Goal: Check status: Verify the current state of an ongoing process or item

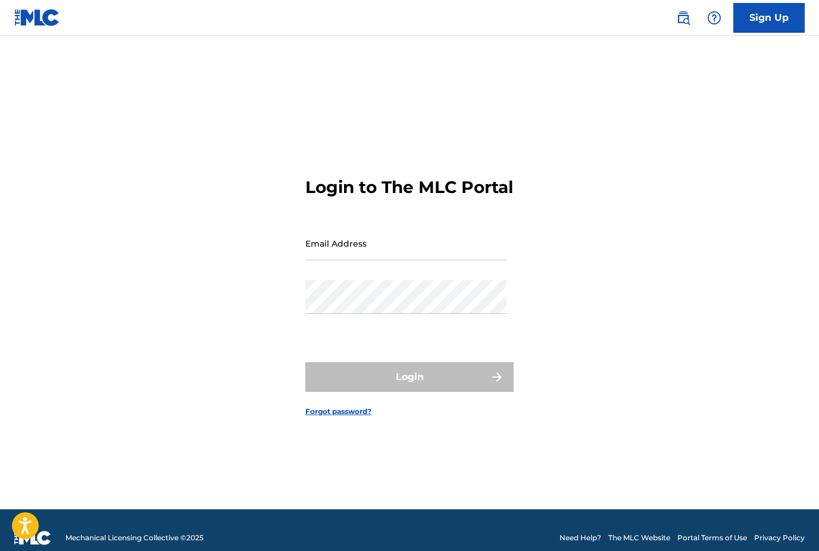
click at [418, 260] on input "Email Address" at bounding box center [405, 243] width 201 height 34
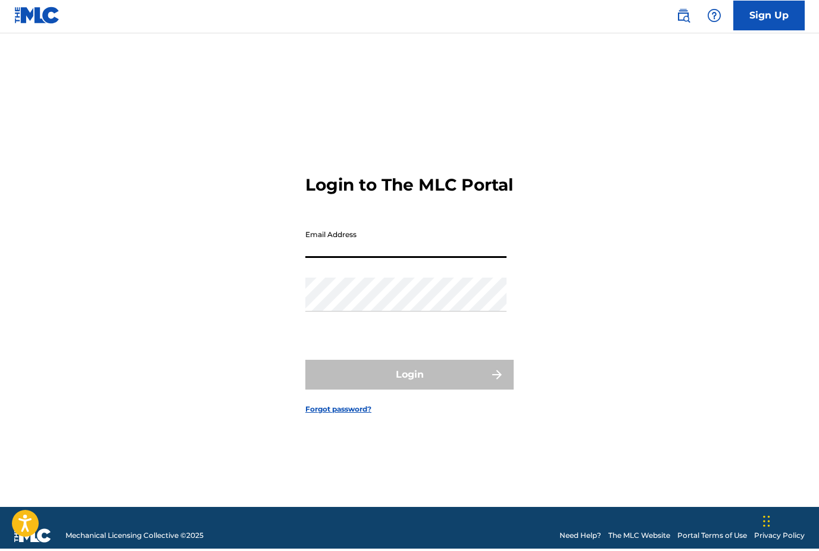
type input "[PERSON_NAME][EMAIL_ADDRESS][DOMAIN_NAME]"
click at [410, 392] on button "Login" at bounding box center [409, 377] width 208 height 30
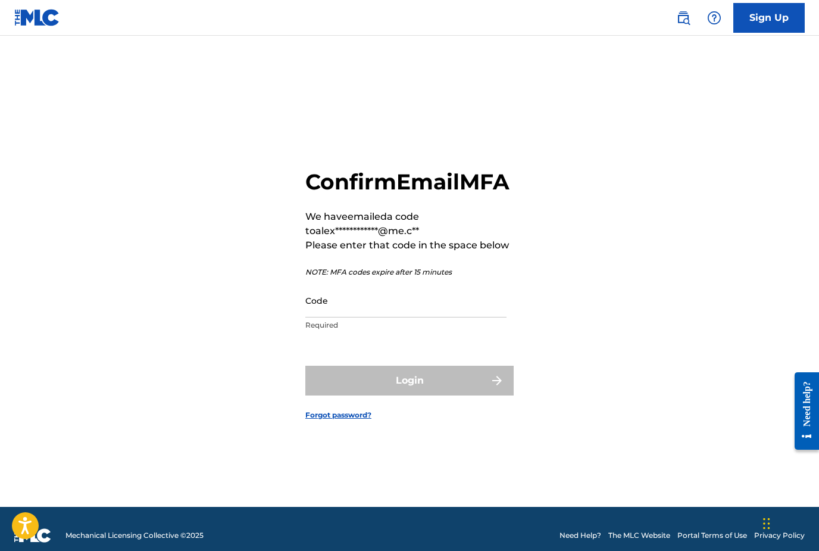
click at [397, 317] on input "Code" at bounding box center [405, 300] width 201 height 34
click at [400, 317] on input "Code" at bounding box center [405, 300] width 201 height 34
paste input "578162"
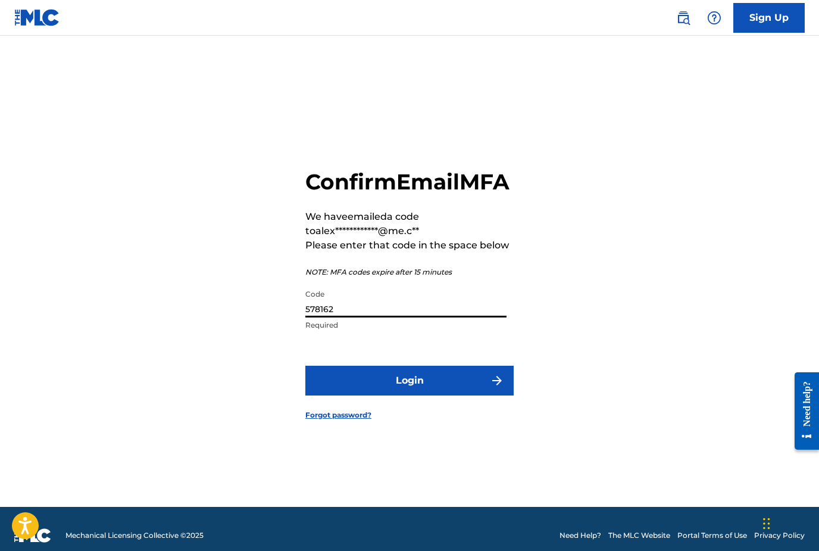
type input "578162"
click at [474, 484] on form "**********" at bounding box center [409, 285] width 208 height 444
click at [412, 395] on button "Login" at bounding box center [409, 381] width 208 height 30
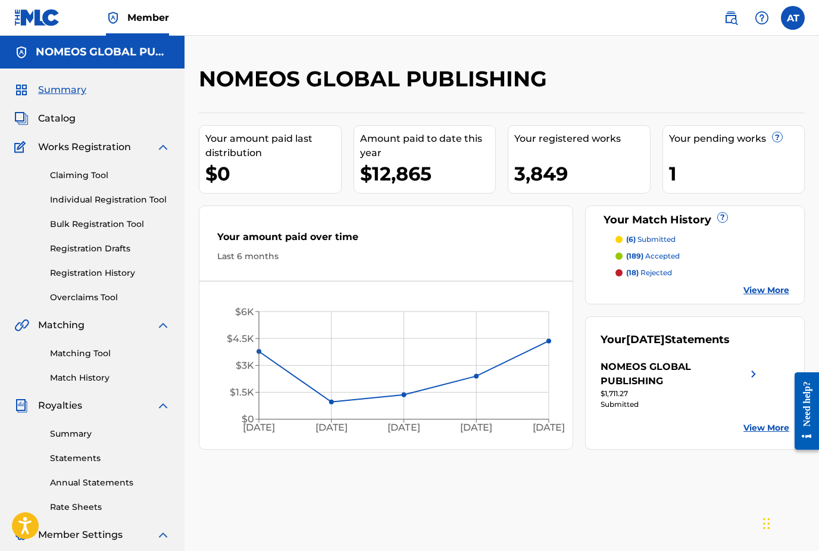
click at [83, 457] on link "Statements" at bounding box center [110, 458] width 120 height 13
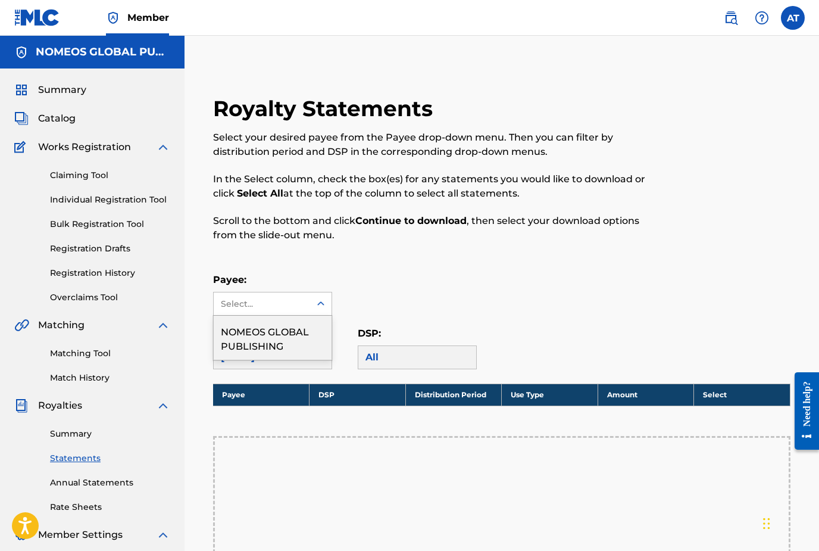
click at [276, 341] on div "NOMEOS GLOBAL PUBLISHING" at bounding box center [273, 338] width 118 height 44
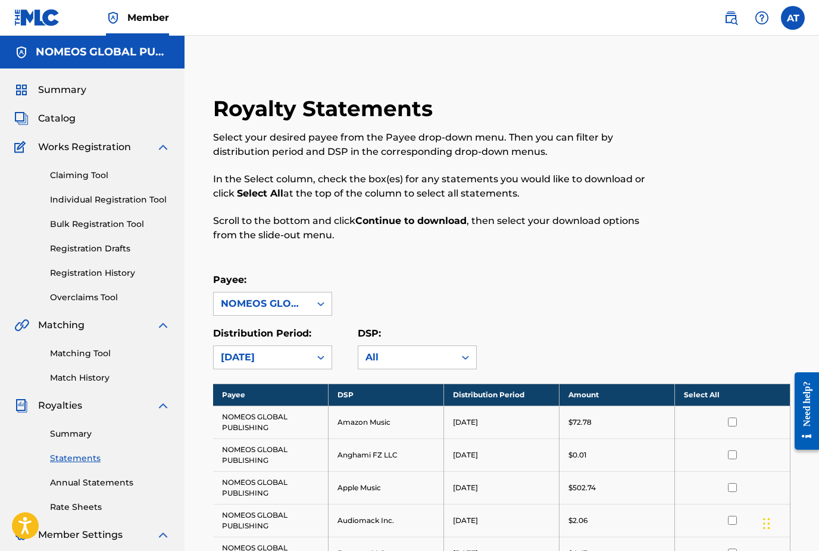
click at [80, 436] on link "Summary" at bounding box center [110, 434] width 120 height 13
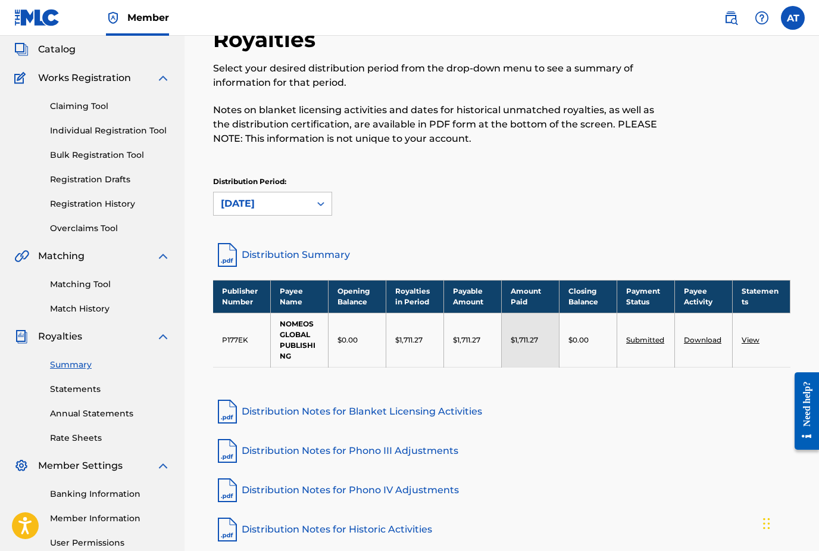
scroll to position [75, 0]
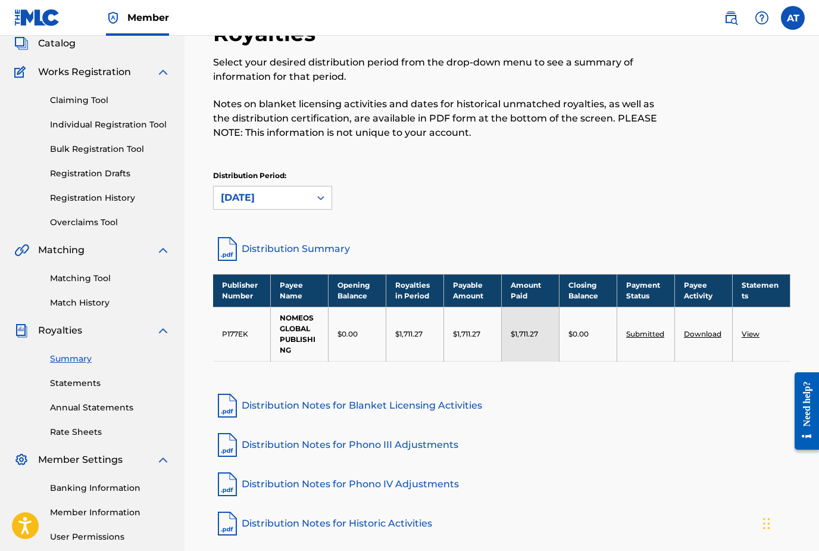
click at [318, 249] on link "Distribution Summary" at bounding box center [502, 249] width 578 height 29
